Goal: Task Accomplishment & Management: Manage account settings

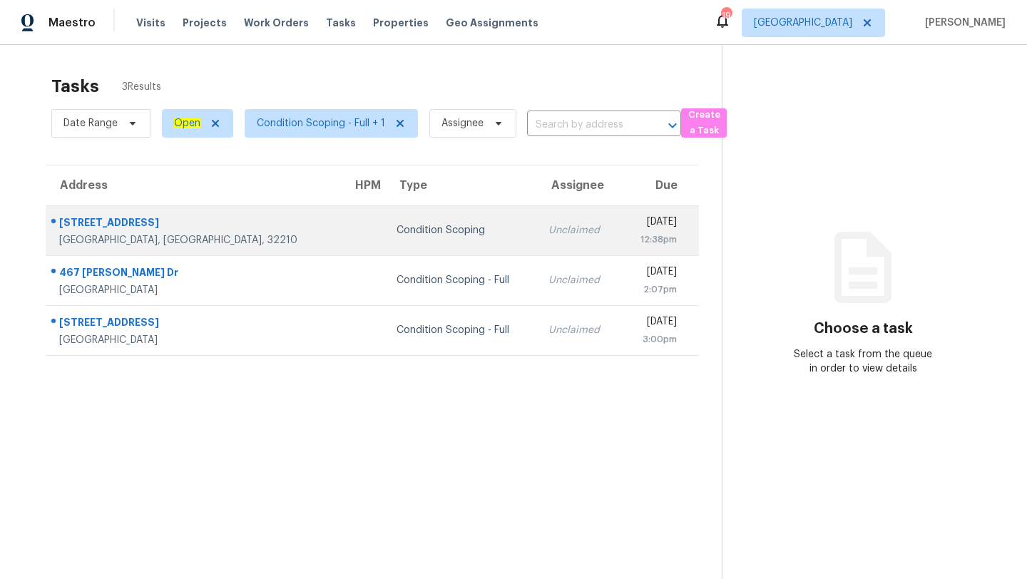
click at [385, 250] on td "Condition Scoping" at bounding box center [461, 230] width 152 height 50
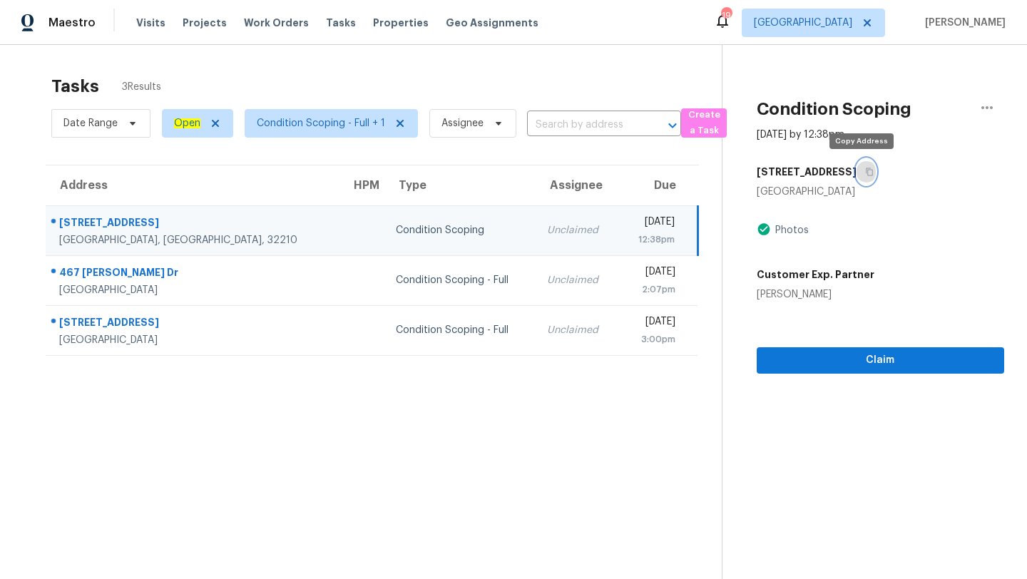
click at [864, 176] on button "button" at bounding box center [866, 172] width 19 height 26
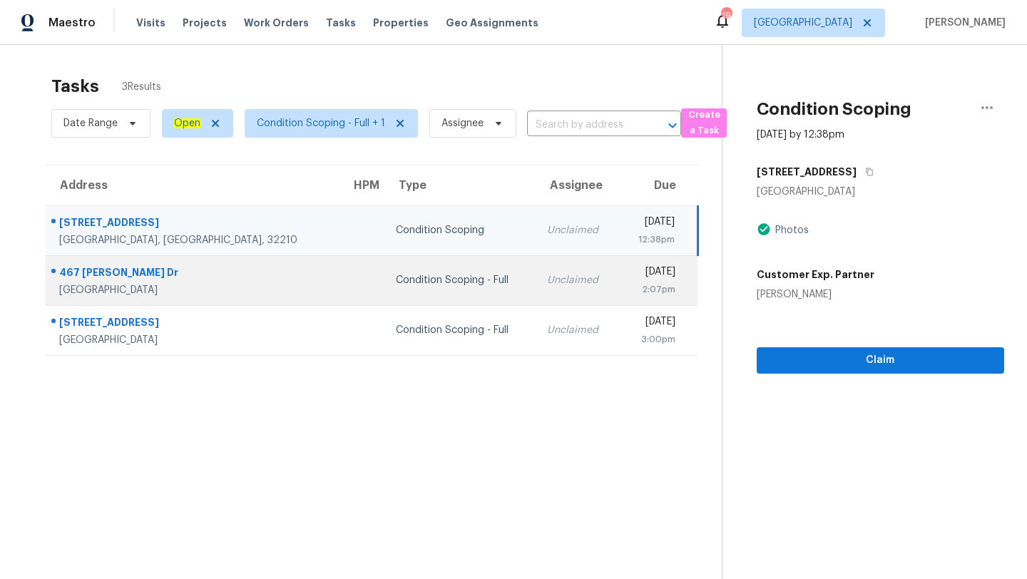
click at [536, 261] on td "Unclaimed" at bounding box center [577, 280] width 83 height 50
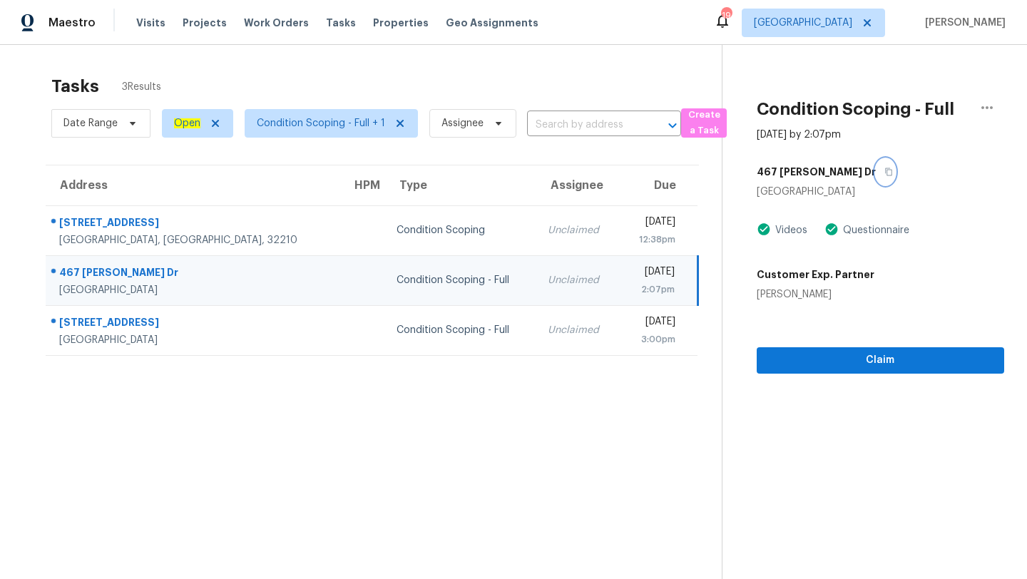
click at [885, 173] on icon "button" at bounding box center [889, 172] width 9 height 9
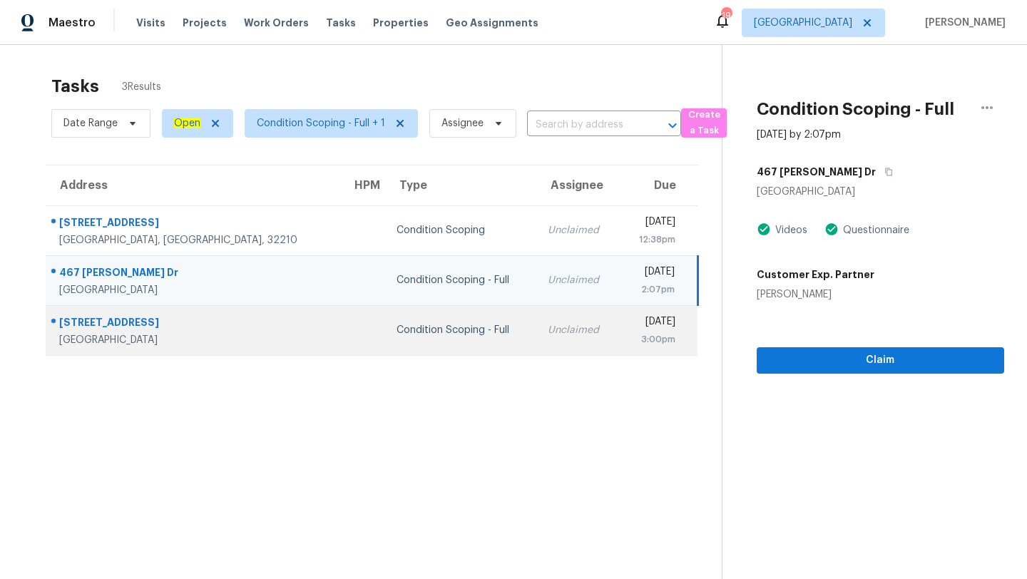
click at [548, 329] on div "Unclaimed" at bounding box center [578, 330] width 60 height 14
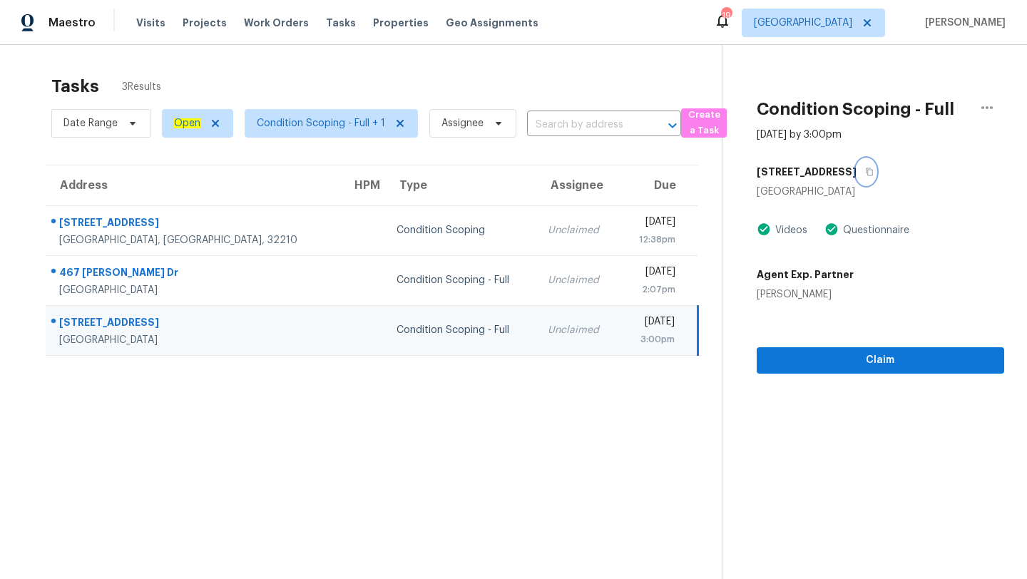
click at [876, 178] on button "button" at bounding box center [866, 172] width 19 height 26
click at [874, 170] on icon "button" at bounding box center [869, 172] width 9 height 9
click at [824, 23] on span "[GEOGRAPHIC_DATA]" at bounding box center [803, 23] width 98 height 14
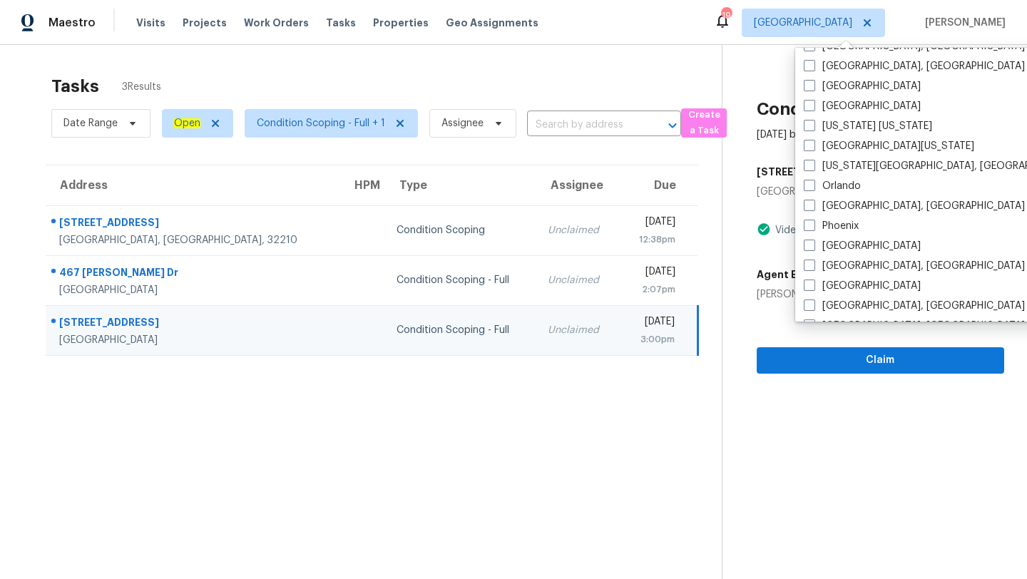
scroll to position [706, 0]
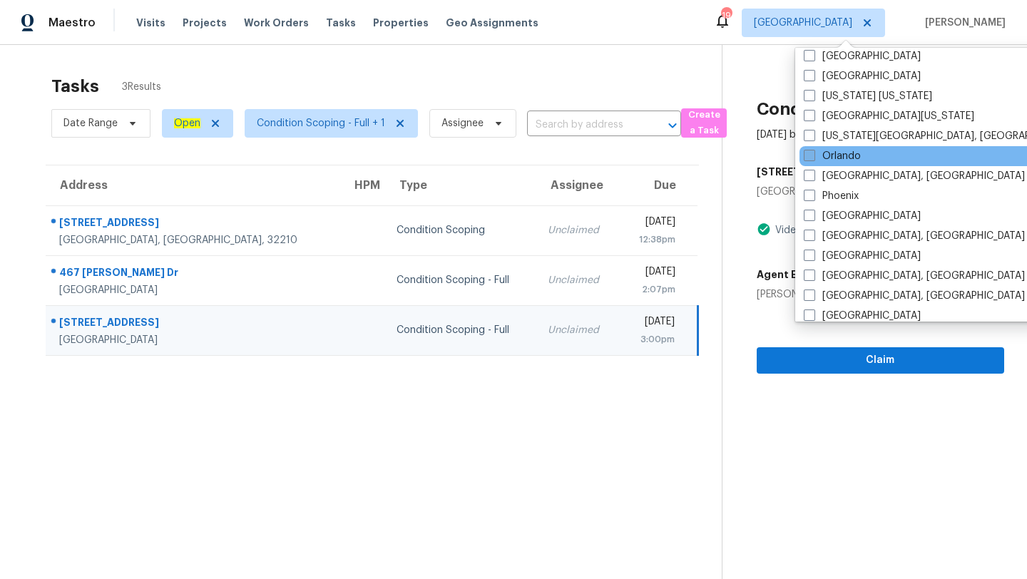
click at [825, 156] on label "Orlando" at bounding box center [832, 156] width 57 height 14
click at [813, 156] on input "Orlando" at bounding box center [808, 153] width 9 height 9
checkbox input "true"
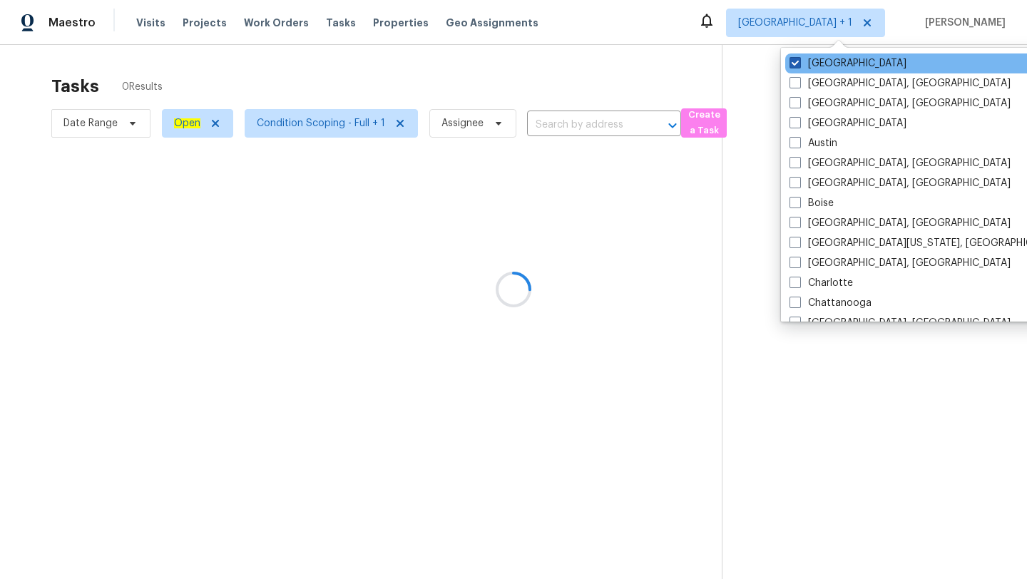
click at [800, 65] on span at bounding box center [795, 62] width 11 height 11
click at [799, 65] on input "[GEOGRAPHIC_DATA]" at bounding box center [794, 60] width 9 height 9
checkbox input "false"
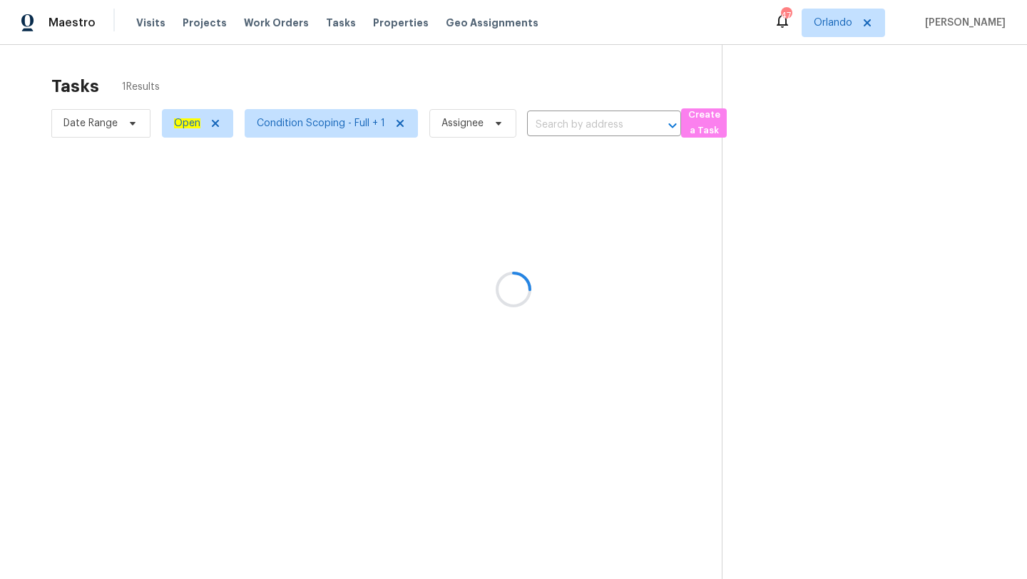
click at [606, 91] on div at bounding box center [513, 289] width 1027 height 579
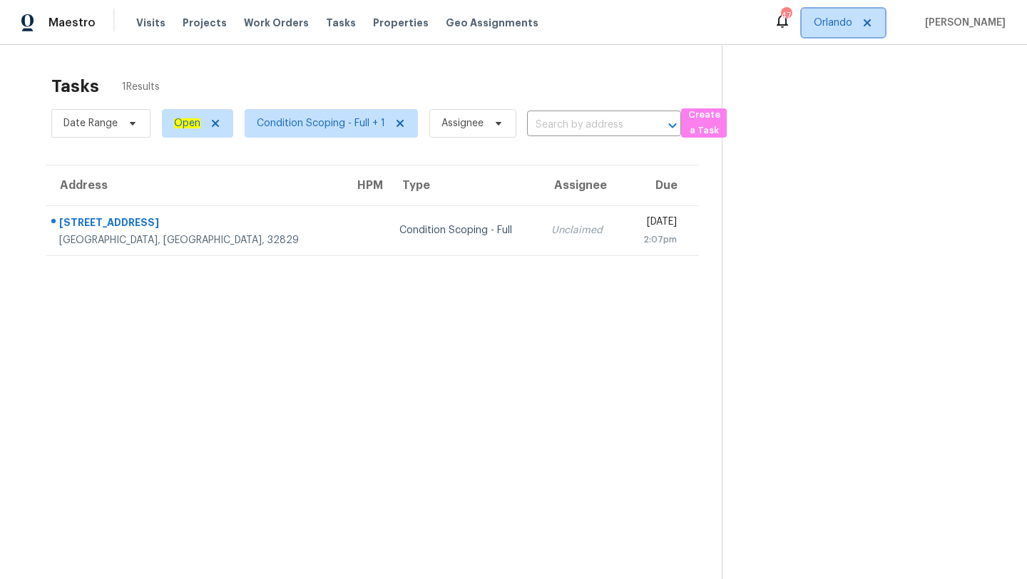
click at [858, 34] on span "Orlando" at bounding box center [843, 23] width 83 height 29
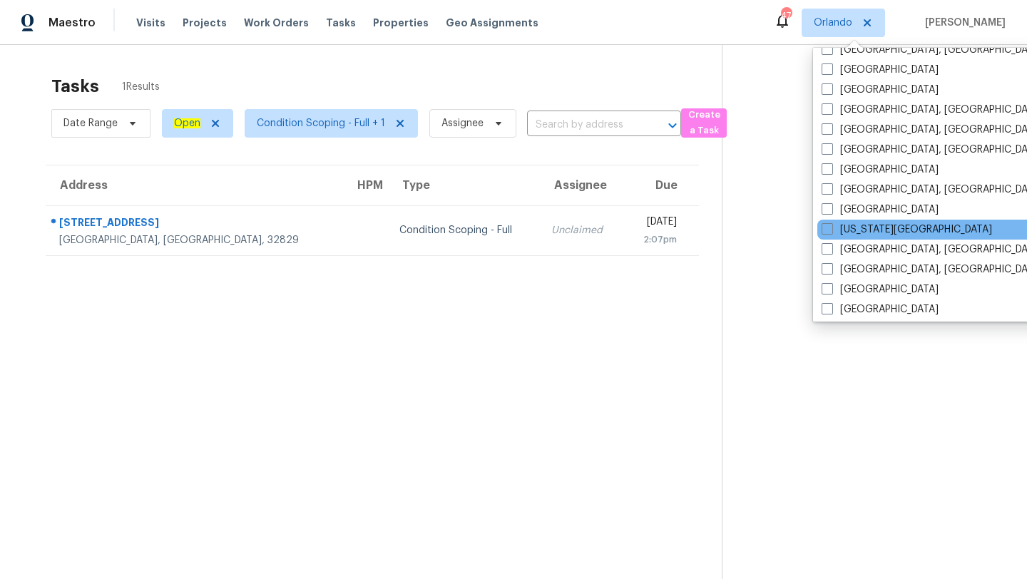
scroll to position [532, 0]
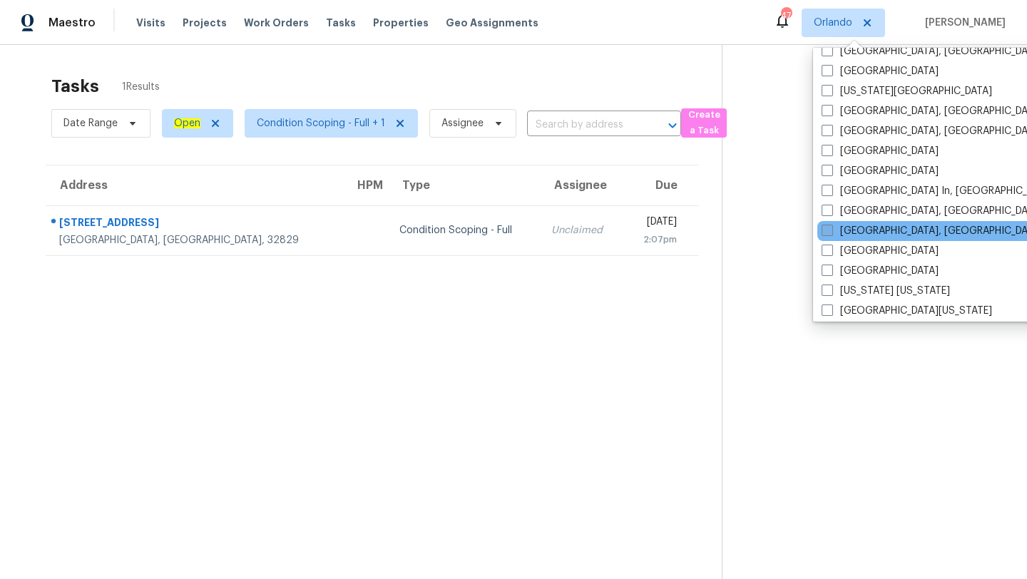
click at [827, 230] on span at bounding box center [827, 230] width 11 height 11
click at [827, 230] on input "[GEOGRAPHIC_DATA], [GEOGRAPHIC_DATA]" at bounding box center [826, 228] width 9 height 9
checkbox input "true"
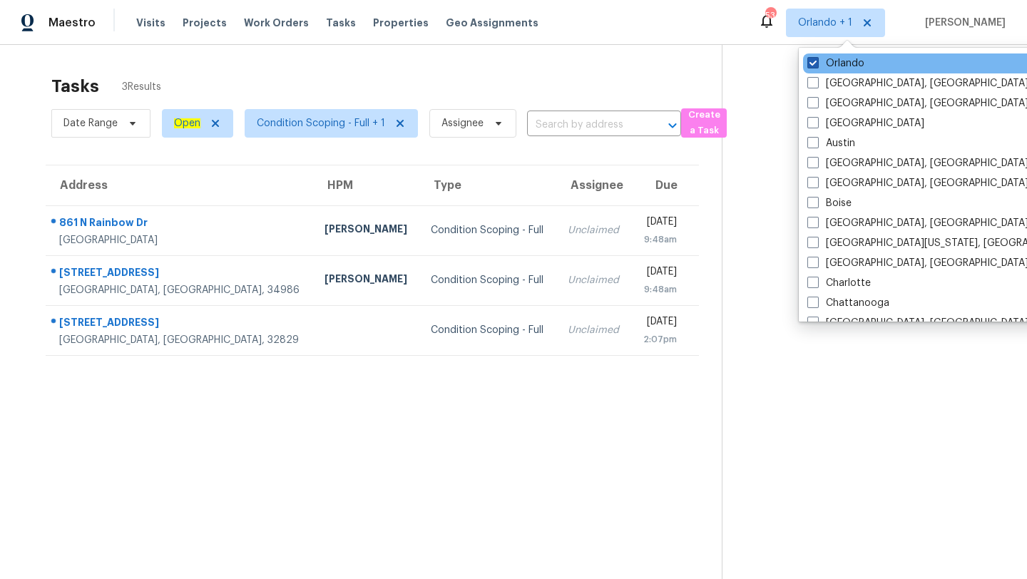
click at [813, 63] on span at bounding box center [813, 62] width 11 height 11
click at [813, 63] on input "Orlando" at bounding box center [812, 60] width 9 height 9
checkbox input "false"
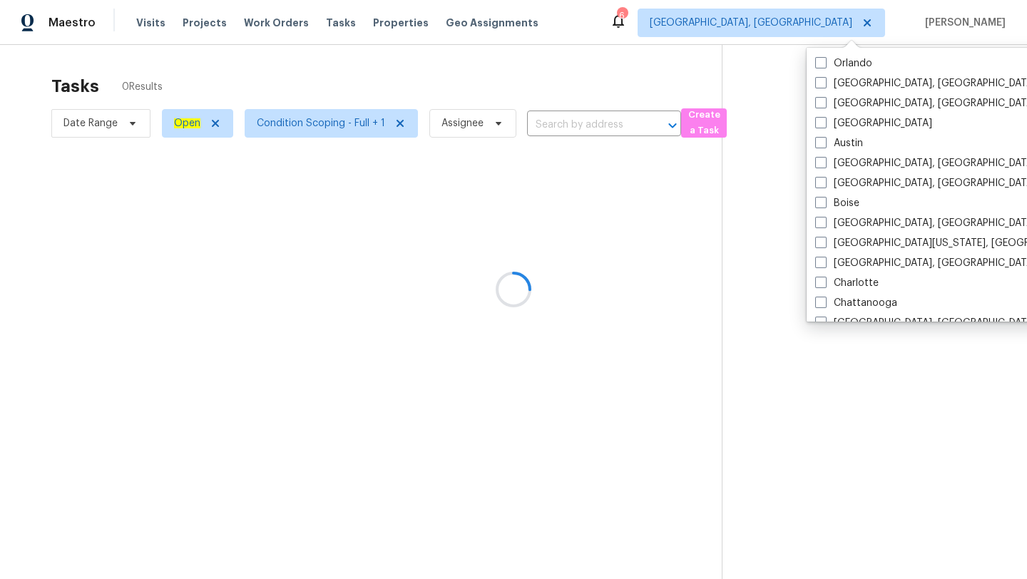
click at [564, 65] on div at bounding box center [513, 289] width 1027 height 579
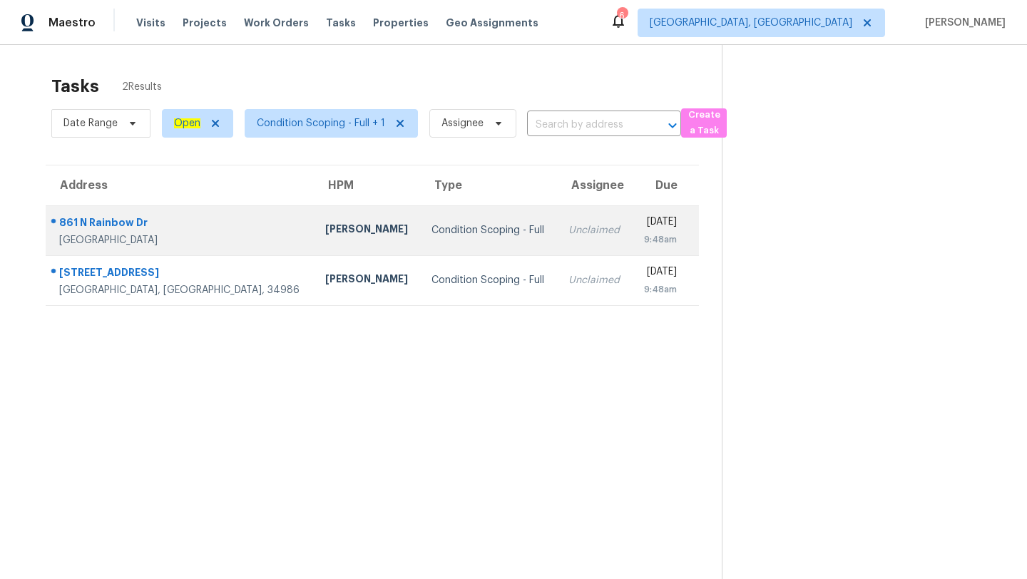
click at [632, 228] on td "[DATE] 9:48am" at bounding box center [665, 230] width 67 height 50
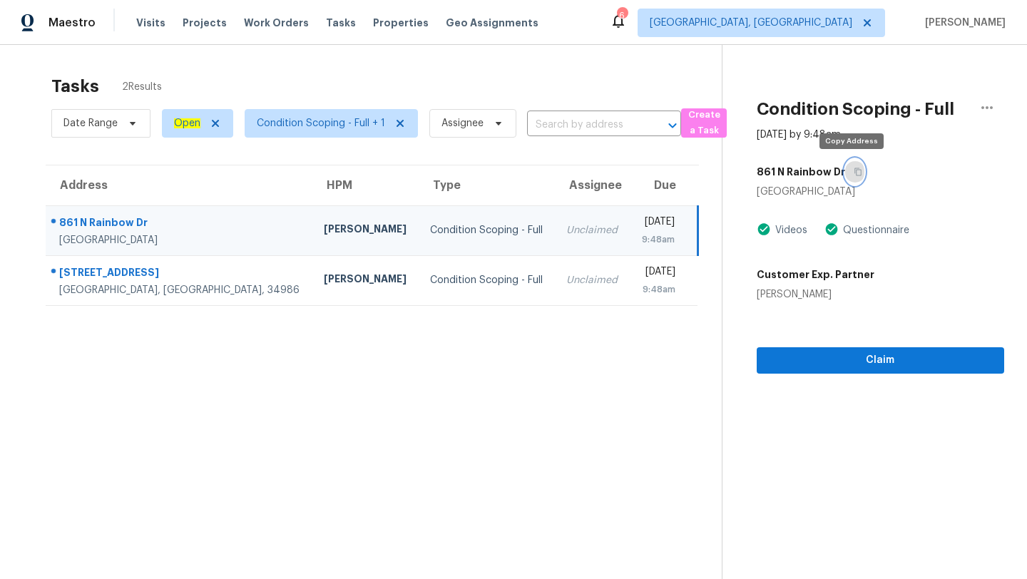
click at [858, 168] on button "button" at bounding box center [854, 172] width 19 height 26
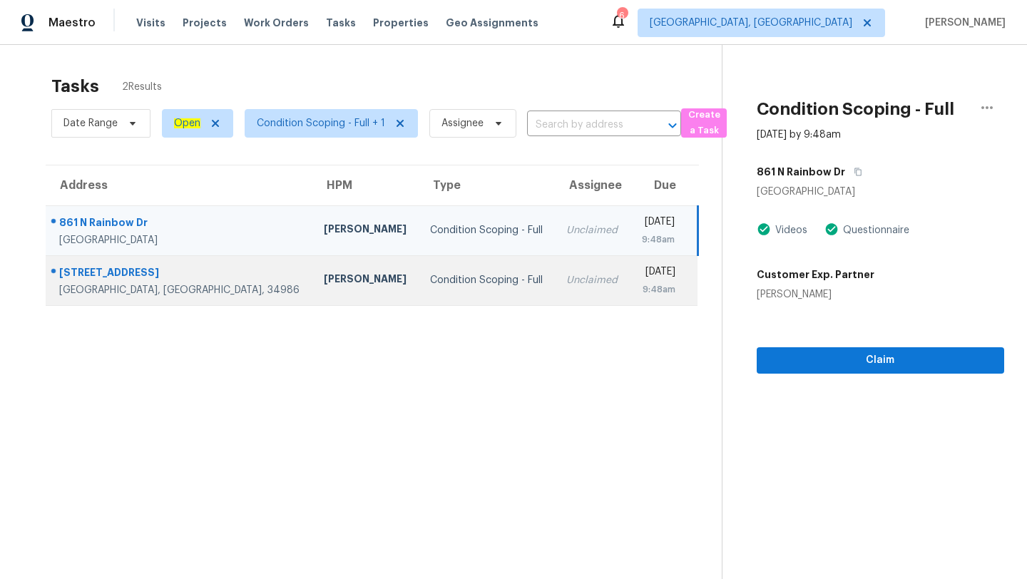
click at [641, 265] on div "[DATE]" at bounding box center [658, 274] width 34 height 18
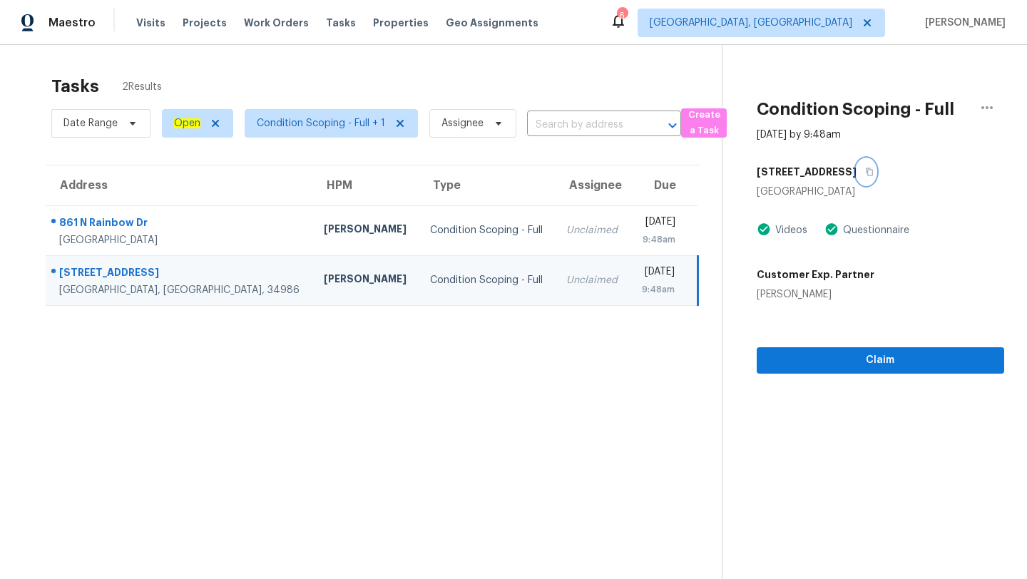
click at [874, 173] on icon "button" at bounding box center [869, 172] width 9 height 9
